Goal: Task Accomplishment & Management: Use online tool/utility

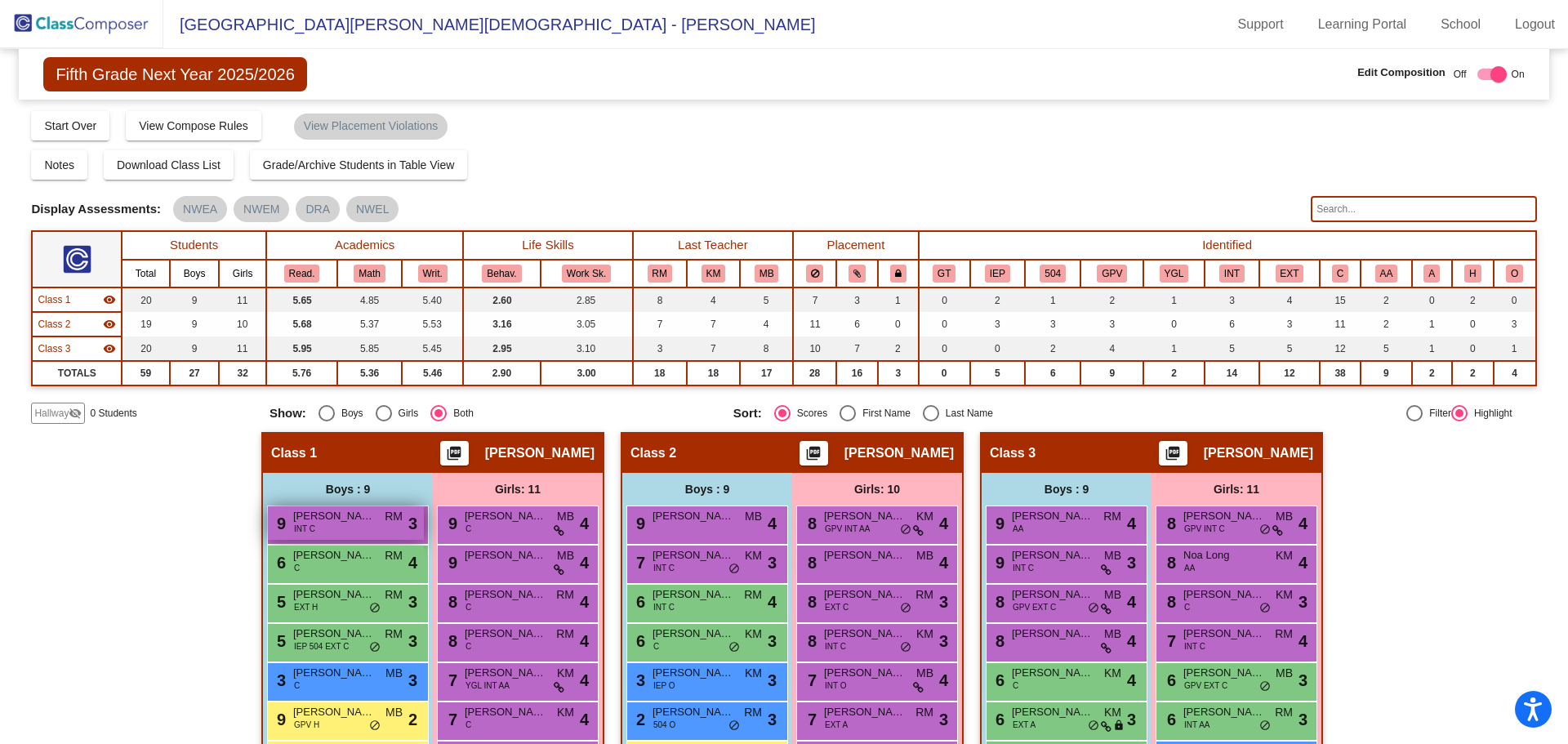
scroll to position [219, 0]
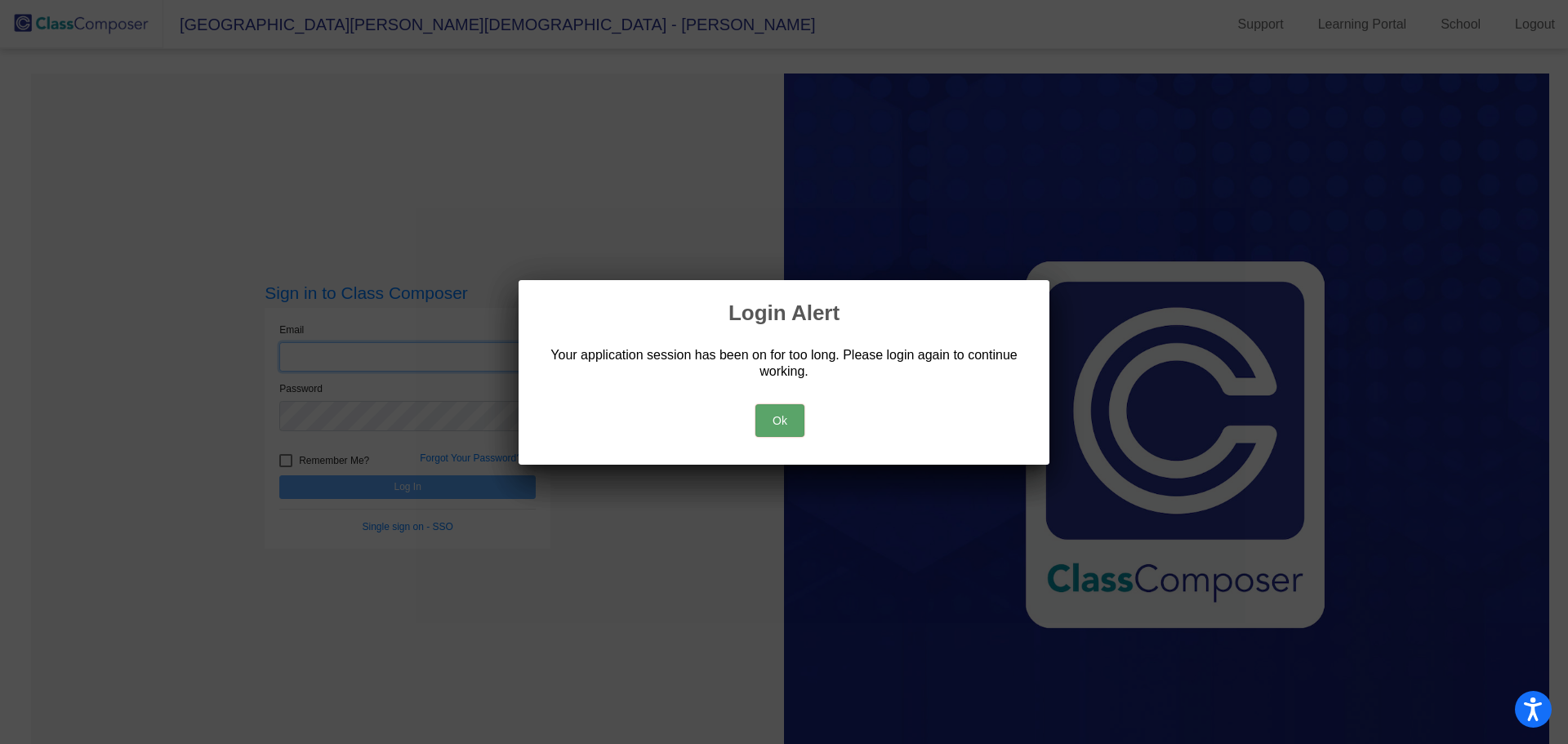
type input "[EMAIL_ADDRESS][DOMAIN_NAME]"
click at [784, 416] on button "Ok" at bounding box center [780, 421] width 49 height 33
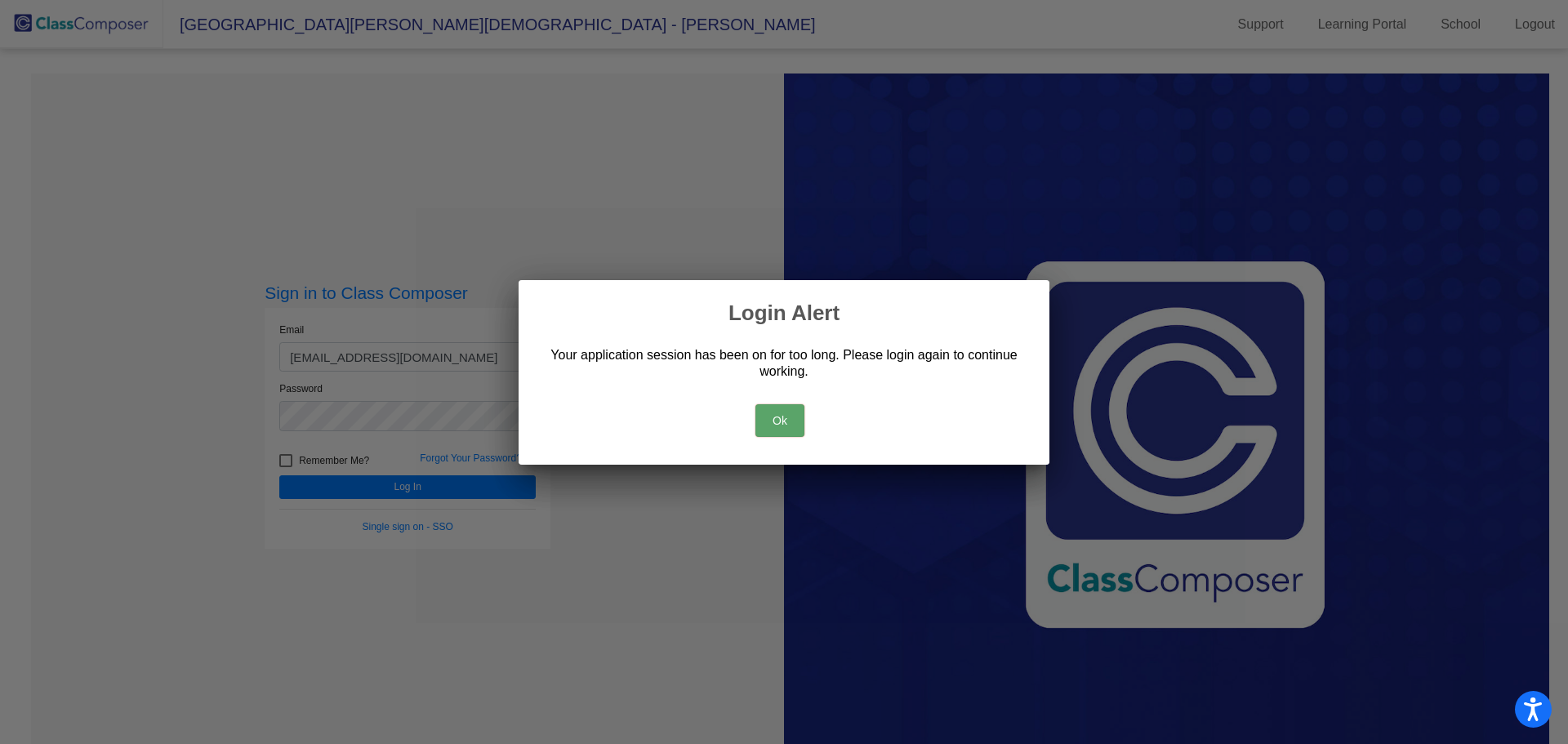
click at [778, 420] on button "Ok" at bounding box center [780, 421] width 49 height 33
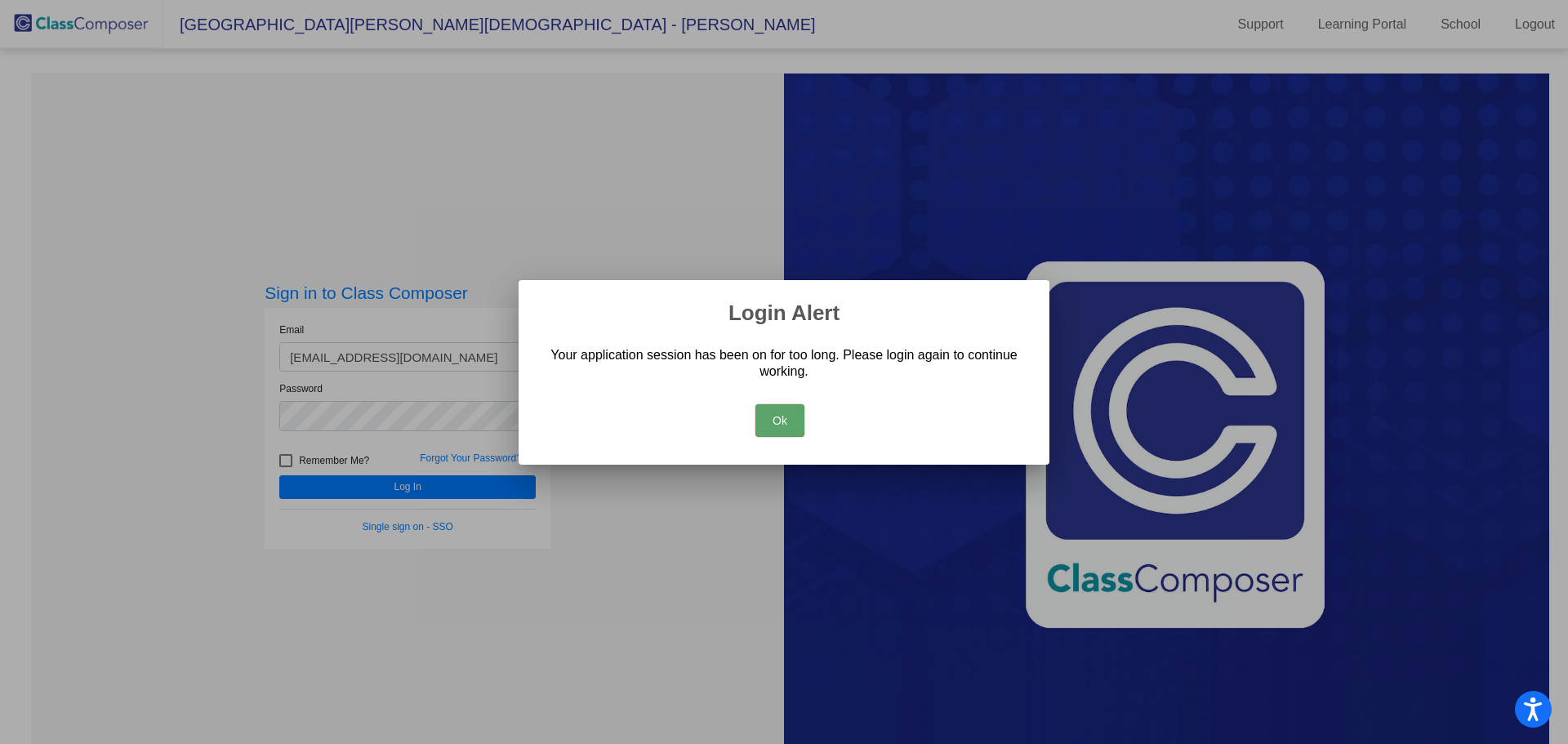
click at [778, 420] on button "Ok" at bounding box center [780, 421] width 49 height 33
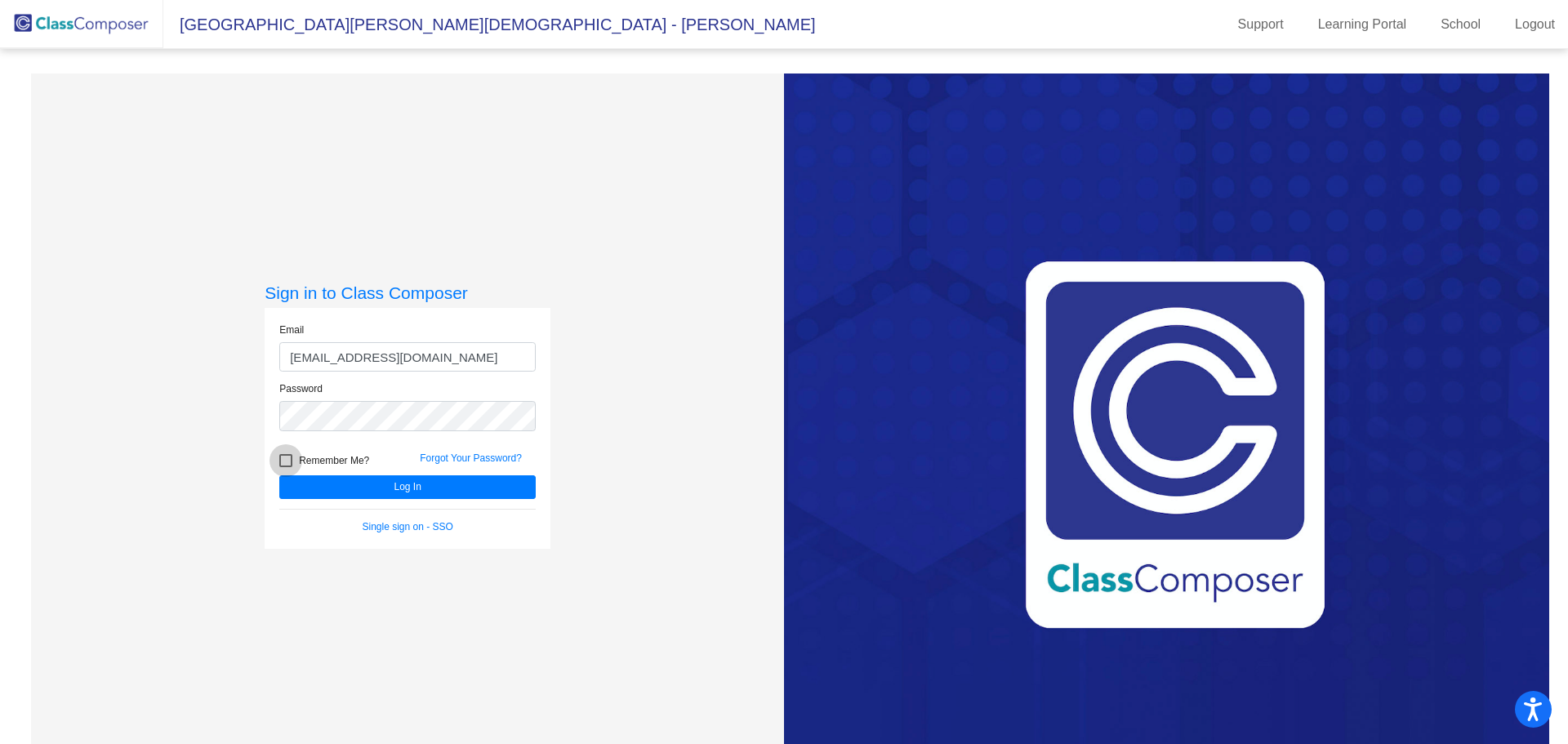
click at [286, 464] on div at bounding box center [285, 460] width 13 height 13
click at [286, 467] on input "Remember Me?" at bounding box center [285, 467] width 1 height 1
checkbox input "true"
click at [399, 484] on button "Log In" at bounding box center [408, 487] width 256 height 23
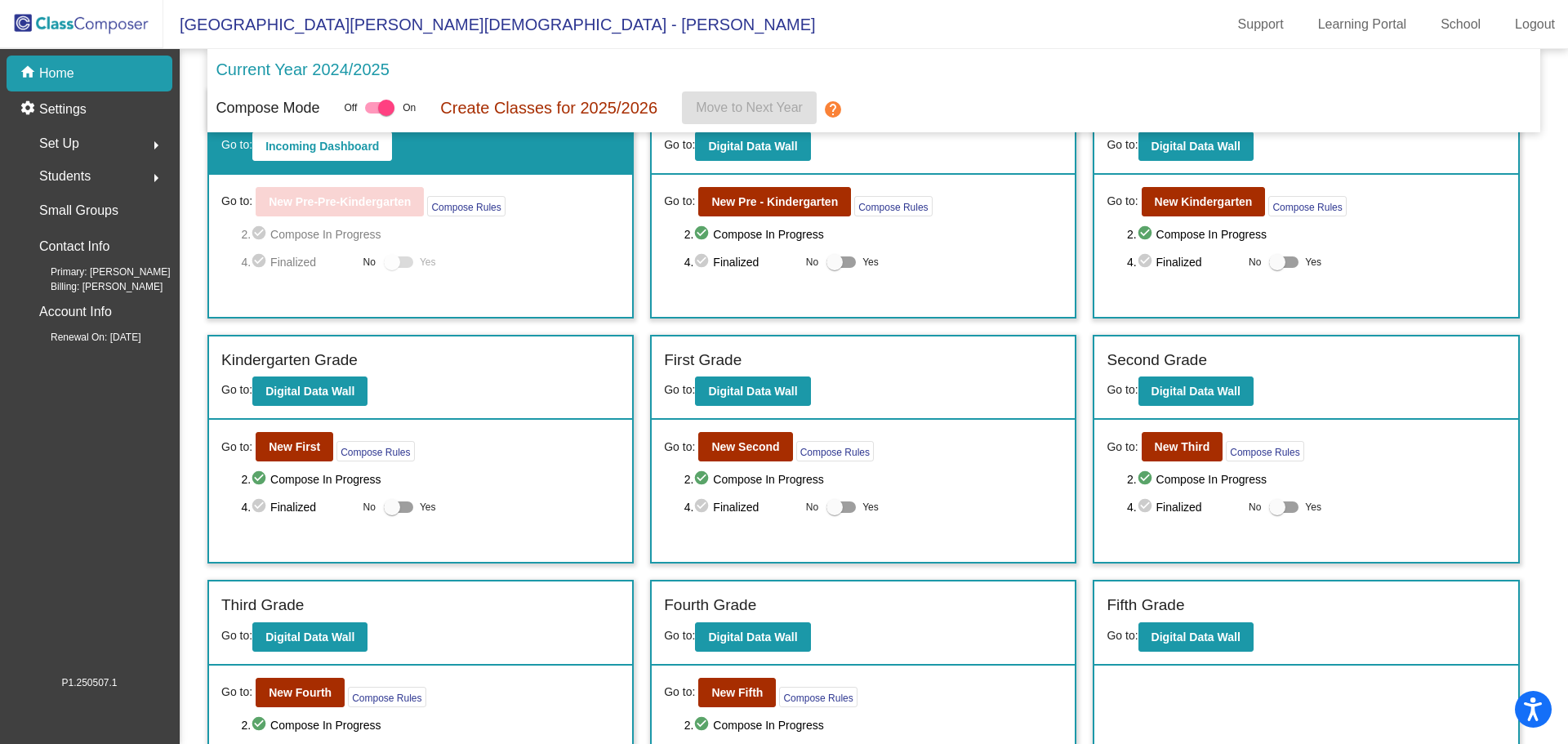
scroll to position [81, 0]
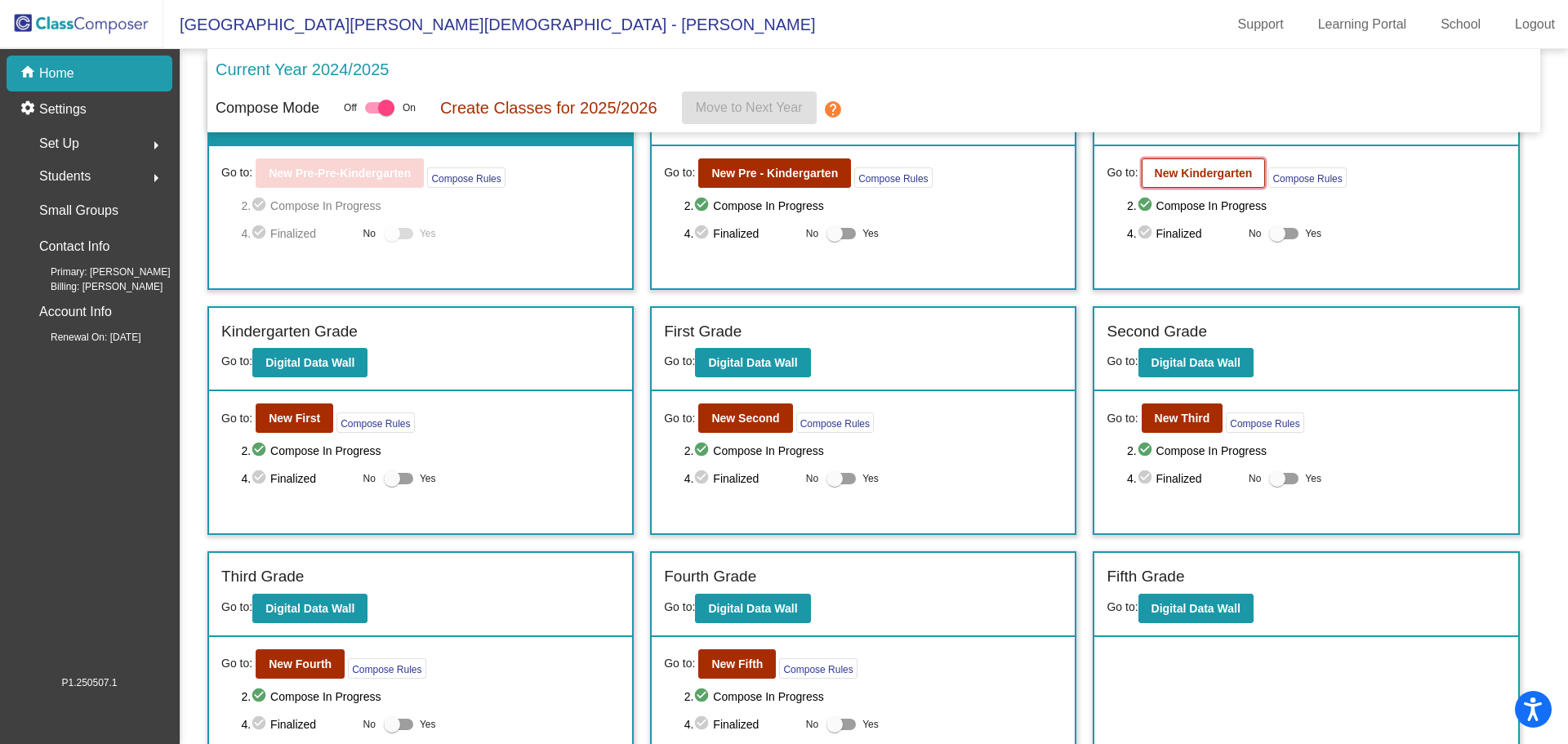
click at [1203, 177] on b "New Kindergarten" at bounding box center [1203, 173] width 98 height 13
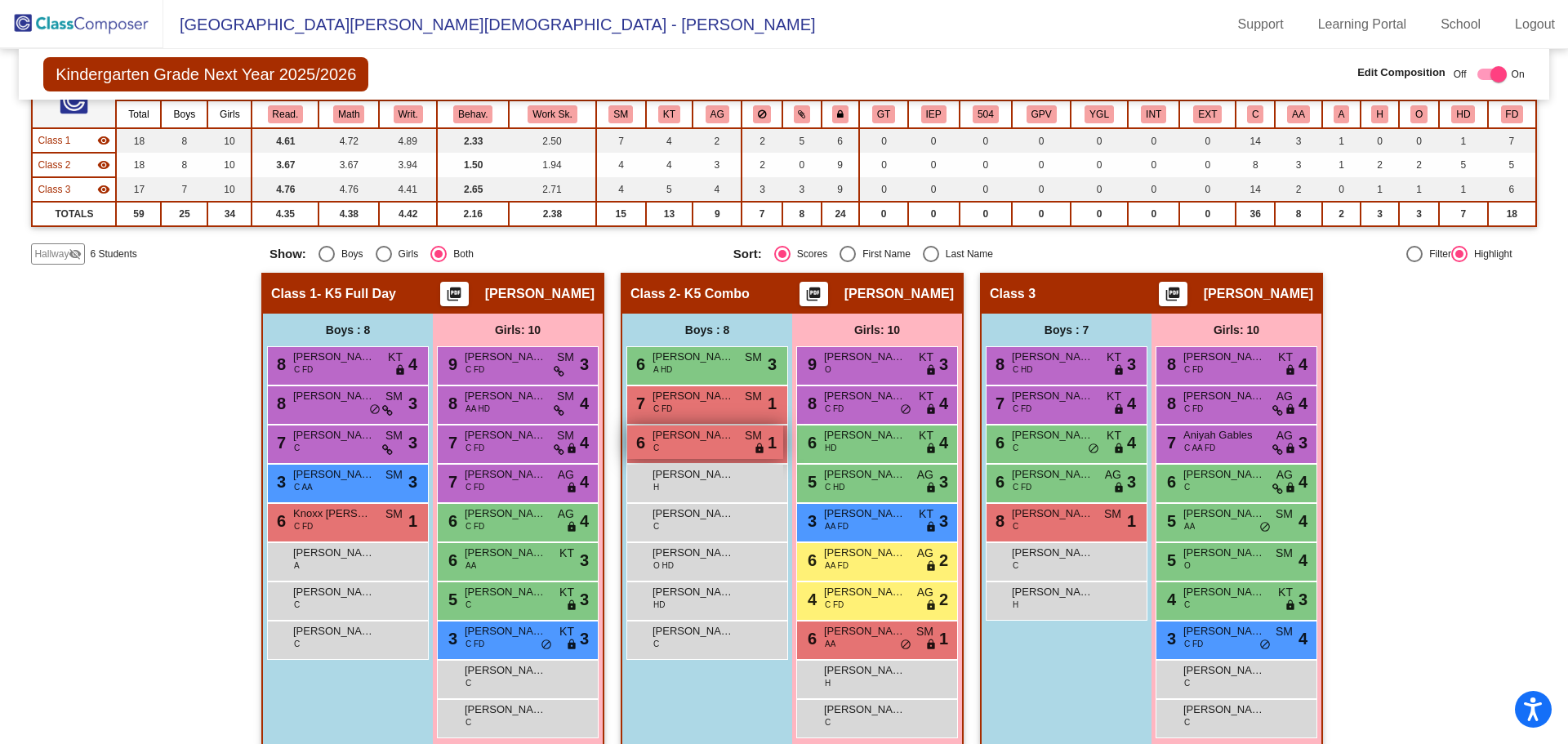
scroll to position [179, 0]
